Goal: Information Seeking & Learning: Learn about a topic

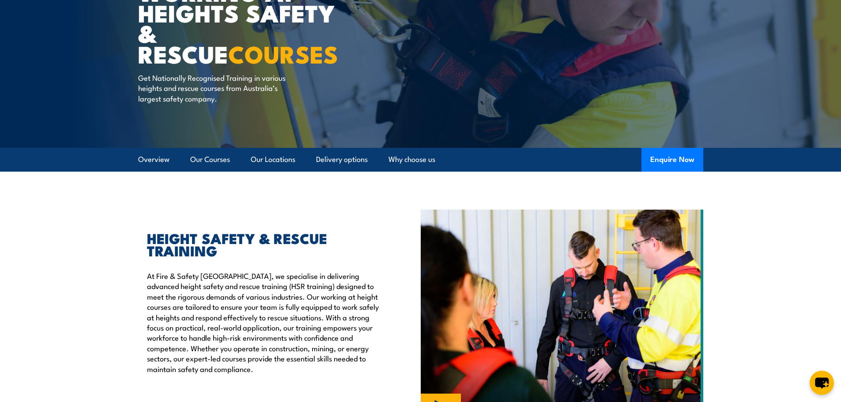
scroll to position [32, 0]
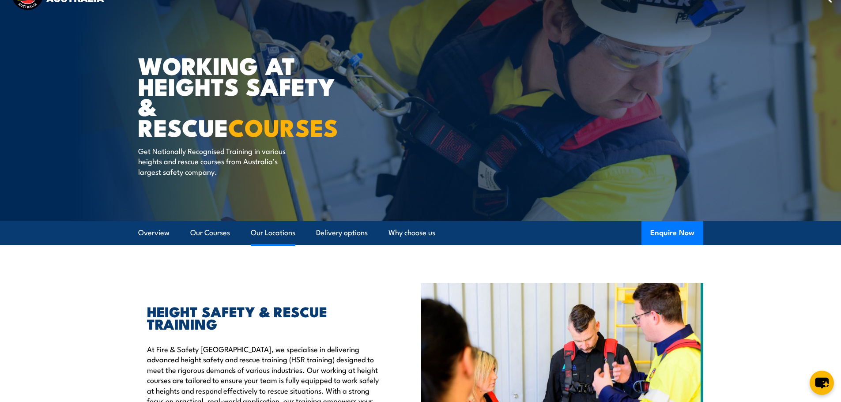
click at [276, 232] on link "Our Locations" at bounding box center [273, 232] width 45 height 23
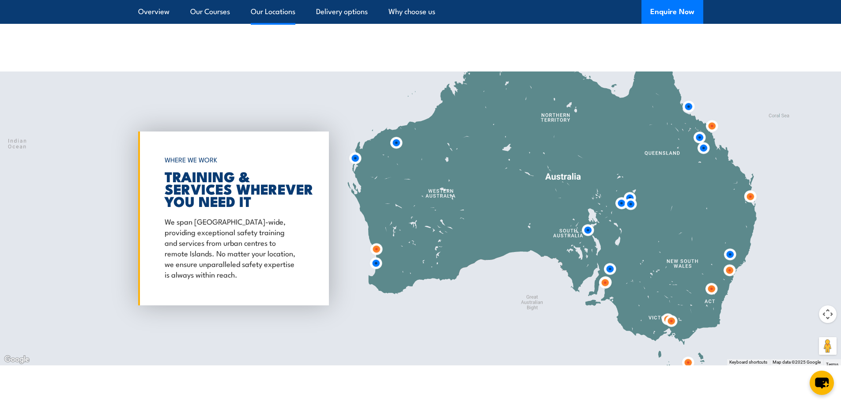
scroll to position [1424, 0]
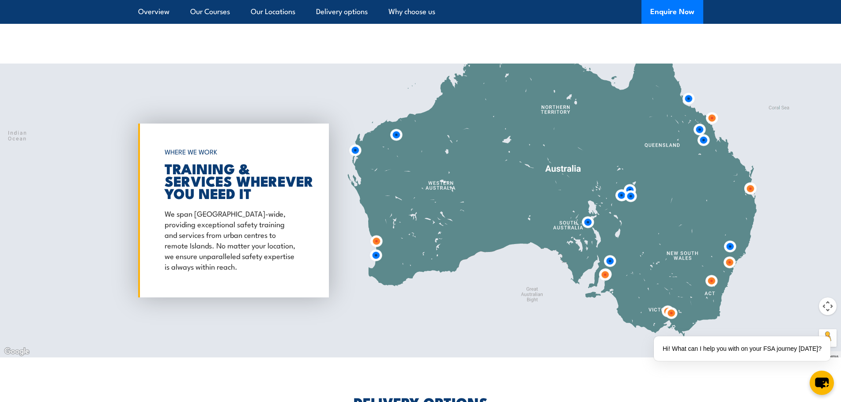
click at [710, 110] on img at bounding box center [711, 118] width 16 height 16
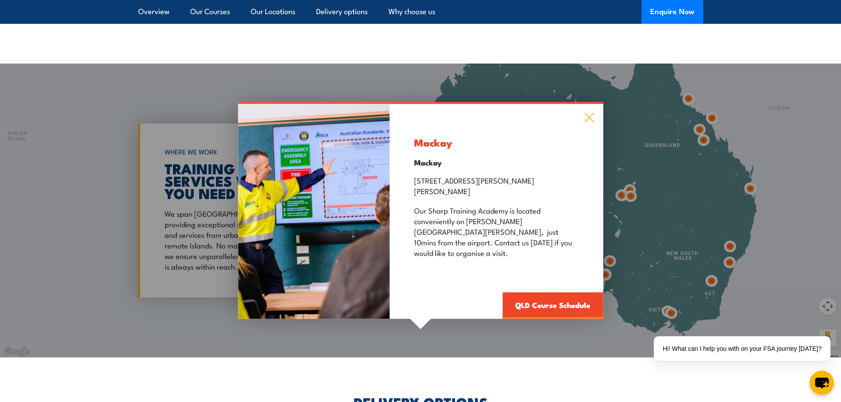
click at [592, 120] on icon at bounding box center [589, 118] width 10 height 10
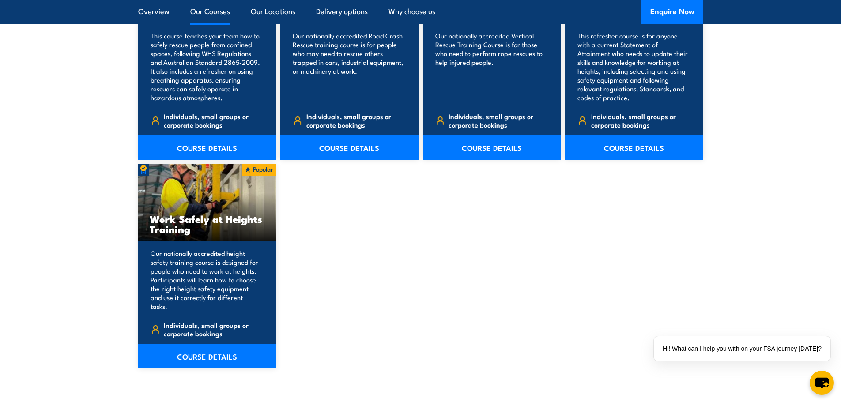
scroll to position [1040, 0]
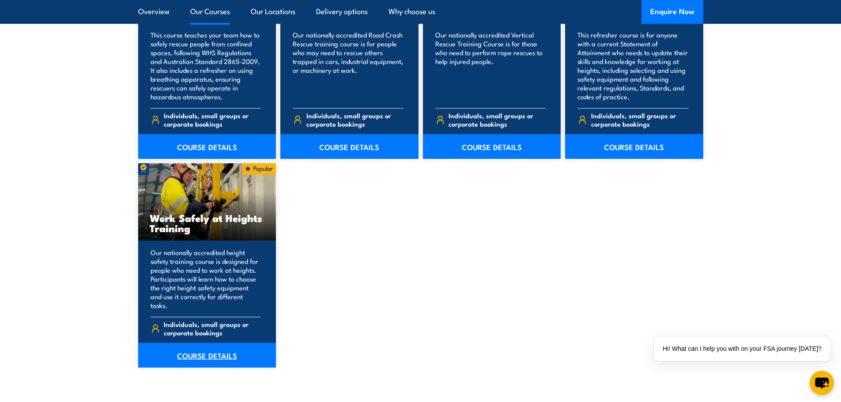
click at [211, 357] on link "COURSE DETAILS" at bounding box center [207, 355] width 138 height 25
click at [207, 344] on link "COURSE DETAILS" at bounding box center [207, 355] width 138 height 25
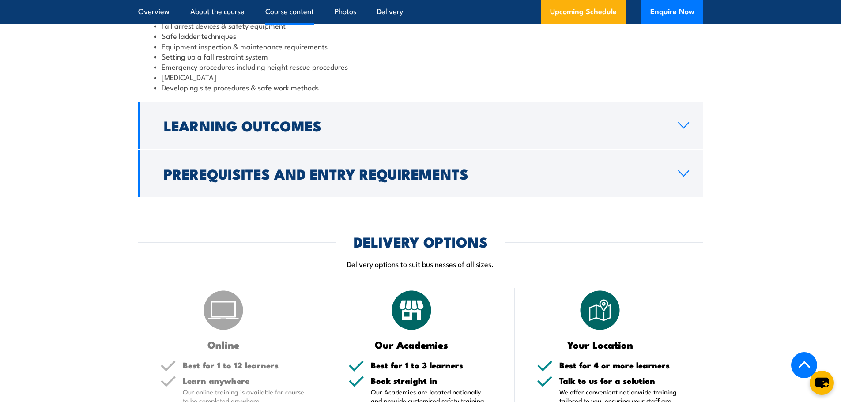
scroll to position [830, 0]
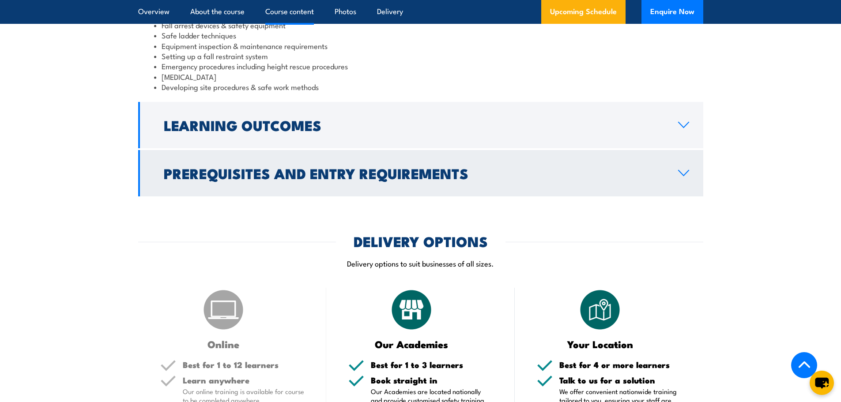
click at [384, 167] on h2 "Prerequisites and Entry Requirements" at bounding box center [414, 173] width 500 height 12
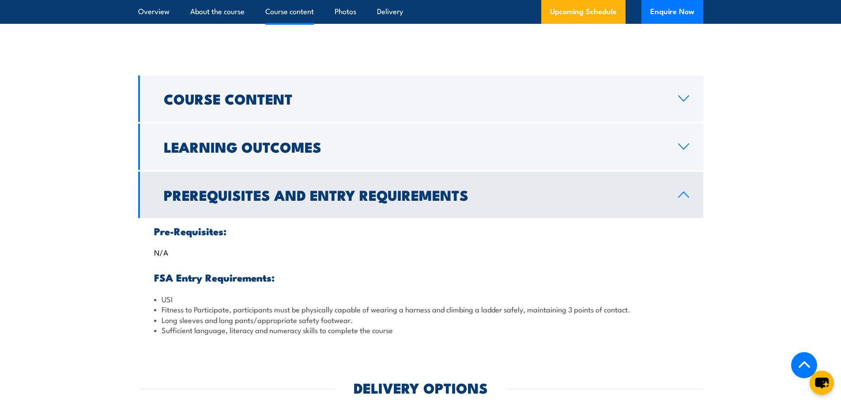
scroll to position [668, 0]
click at [315, 151] on h2 "Learning Outcomes" at bounding box center [414, 147] width 500 height 12
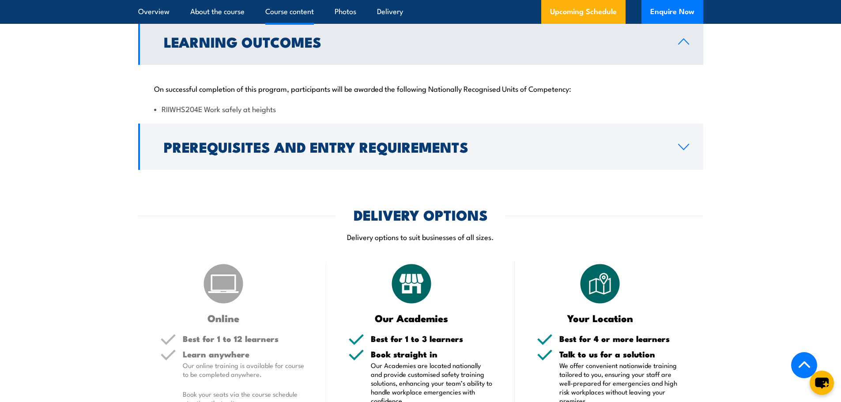
scroll to position [773, 0]
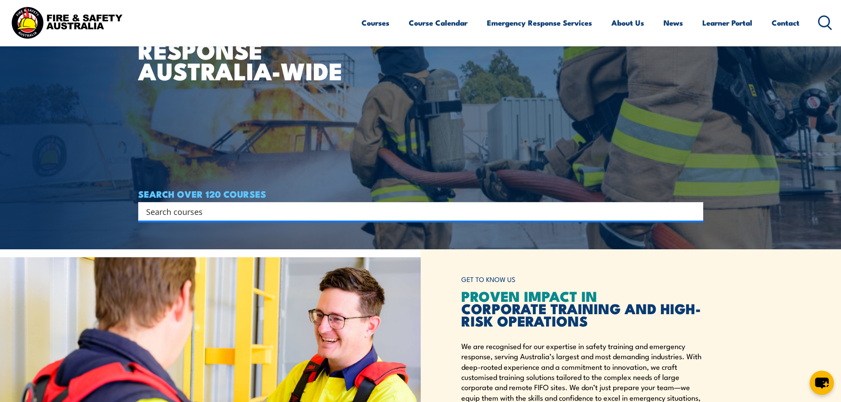
scroll to position [165, 0]
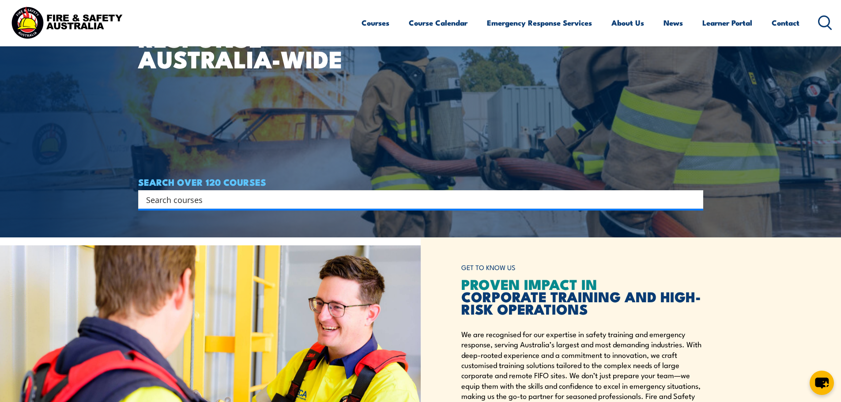
click at [217, 195] on input "Search input" at bounding box center [414, 199] width 537 height 13
type input "EWP"
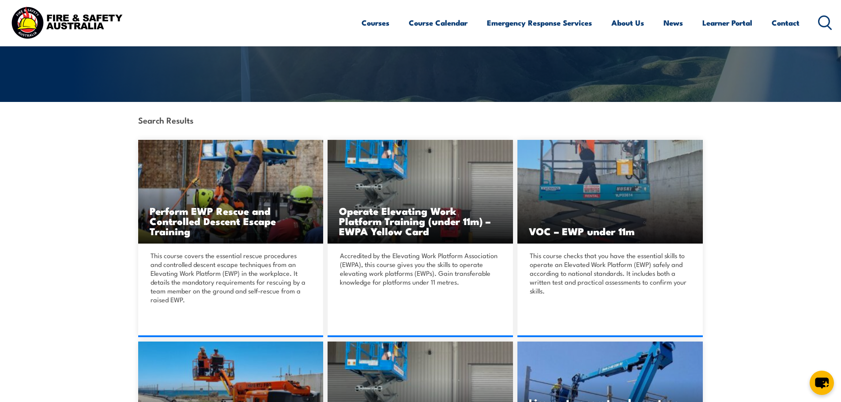
scroll to position [151, 0]
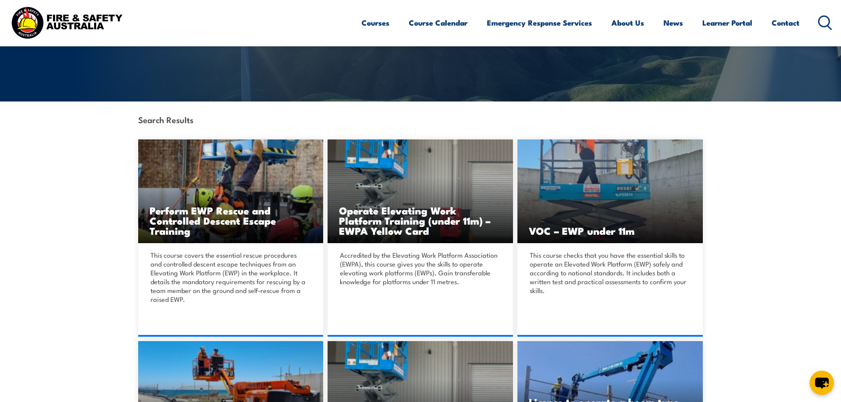
click at [217, 195] on img at bounding box center [230, 191] width 185 height 104
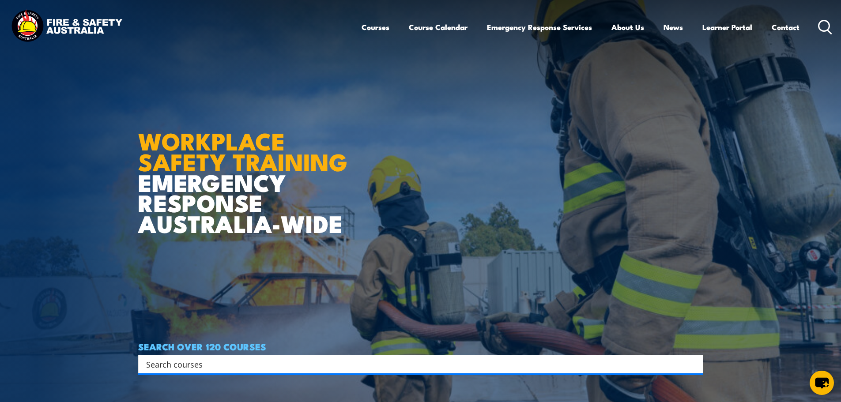
click at [231, 363] on input "Search input" at bounding box center [414, 363] width 537 height 13
type input "ewp"
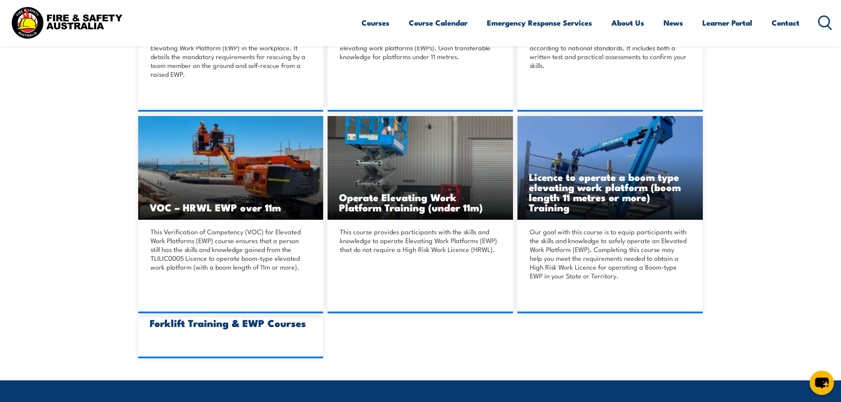
scroll to position [374, 0]
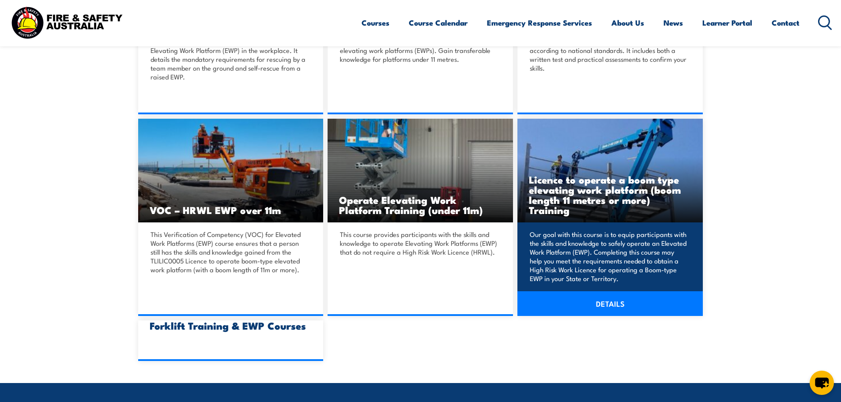
click at [560, 194] on h3 "Licence to operate a boom type elevating work platform (boom length 11 metres o…" at bounding box center [610, 194] width 162 height 41
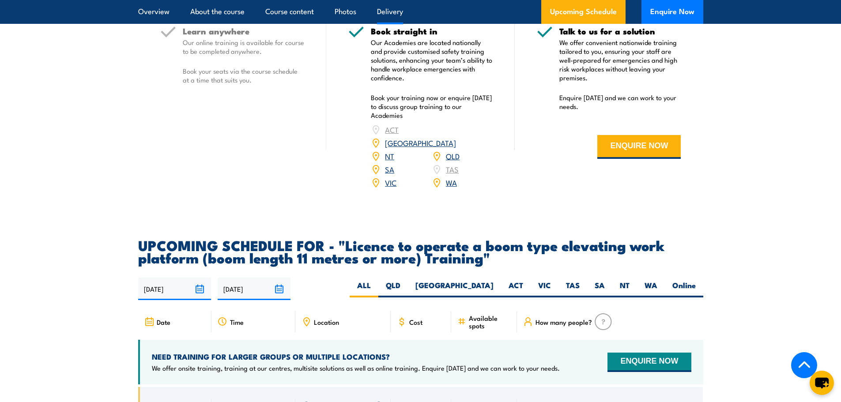
scroll to position [1331, 0]
